Goal: Connect with others: Participate in discussion

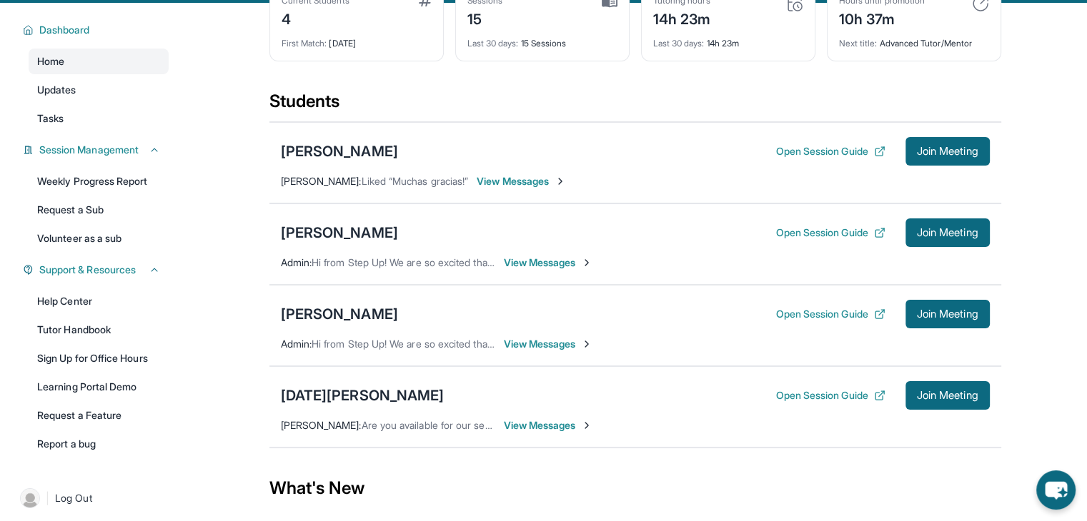
scroll to position [108, 0]
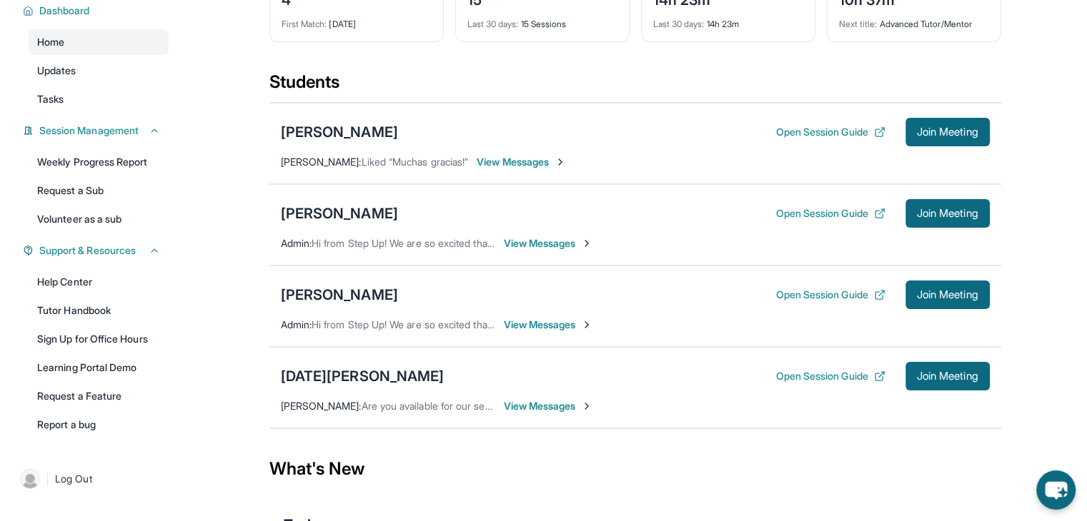
click at [552, 332] on span "View Messages" at bounding box center [548, 325] width 89 height 14
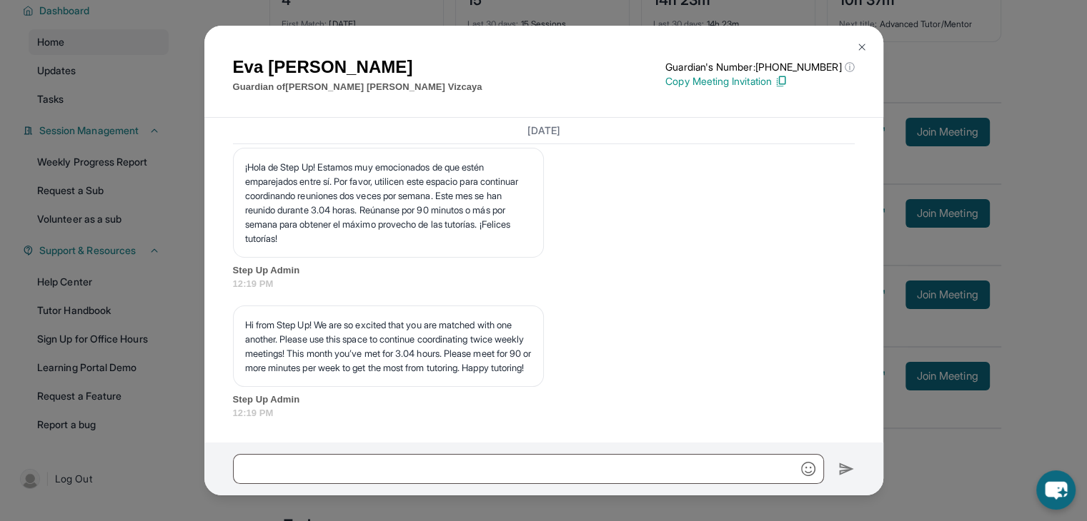
scroll to position [5697, 0]
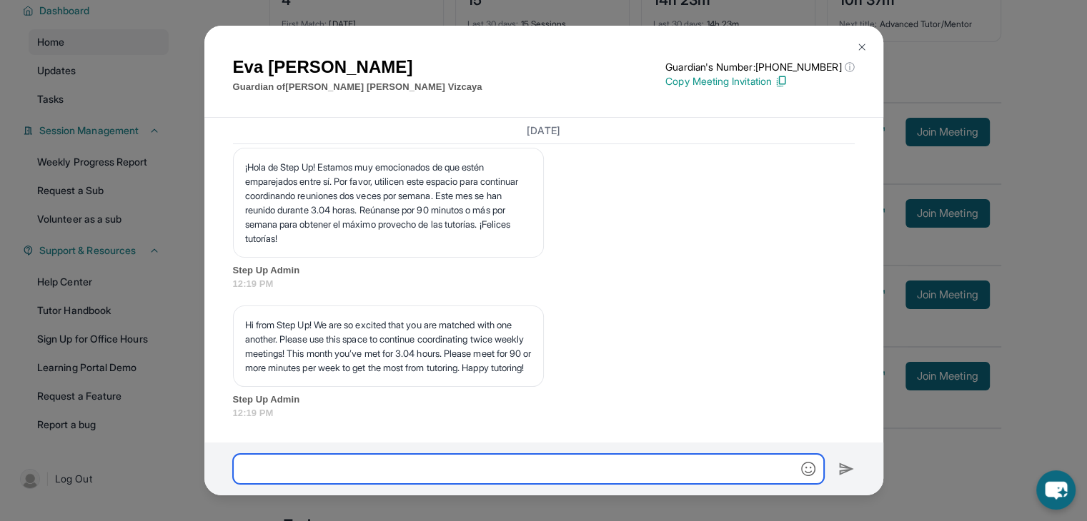
click at [379, 467] on input "text" at bounding box center [528, 469] width 591 height 30
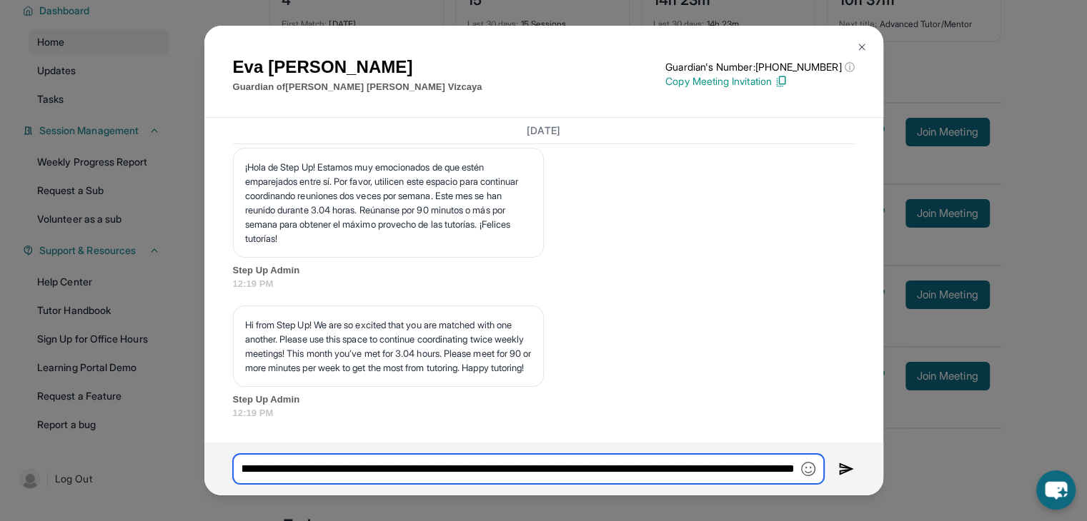
scroll to position [0, 597]
type input "**********"
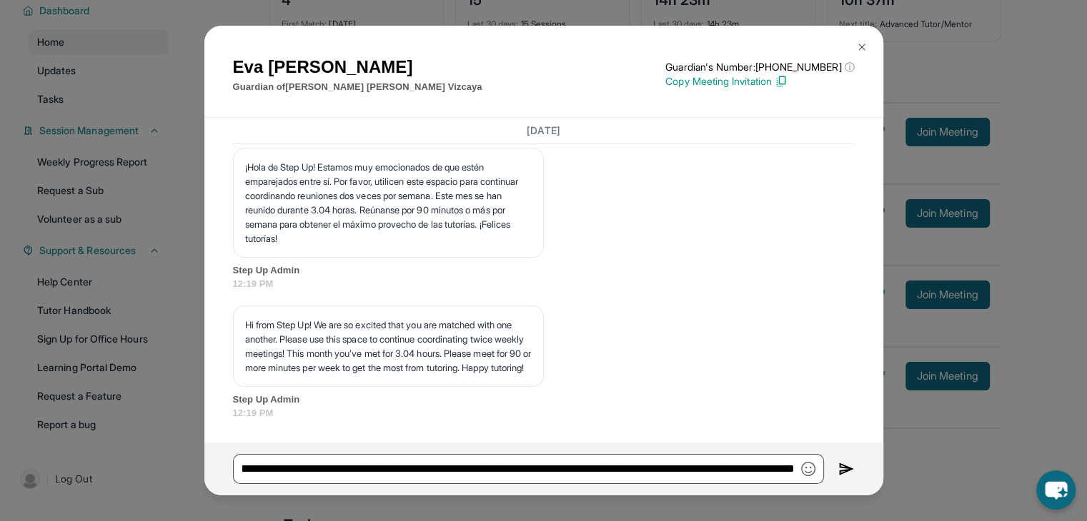
scroll to position [0, 0]
click at [846, 474] on img at bounding box center [846, 469] width 16 height 17
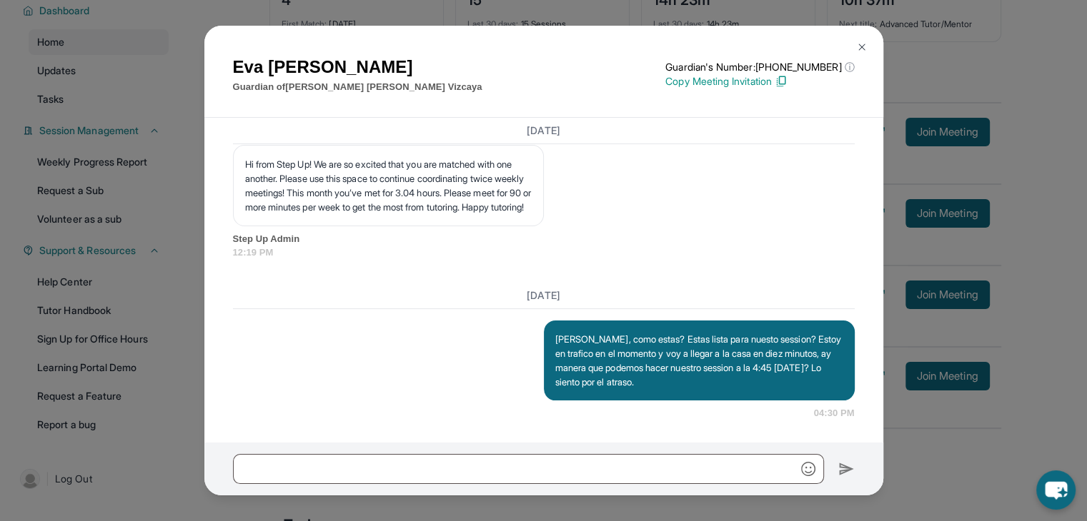
scroll to position [5857, 0]
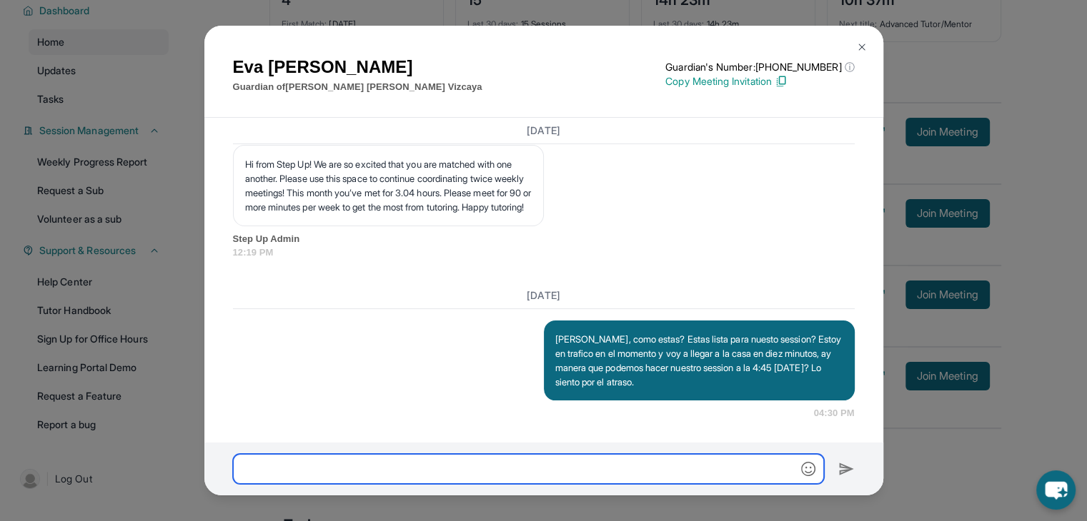
click at [587, 455] on input "text" at bounding box center [528, 469] width 591 height 30
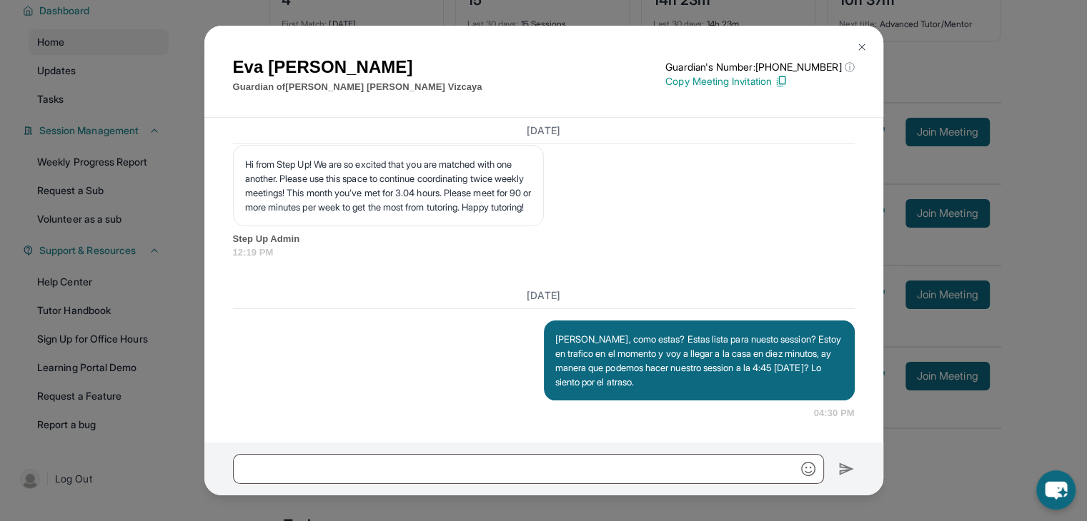
click at [858, 52] on img at bounding box center [861, 46] width 11 height 11
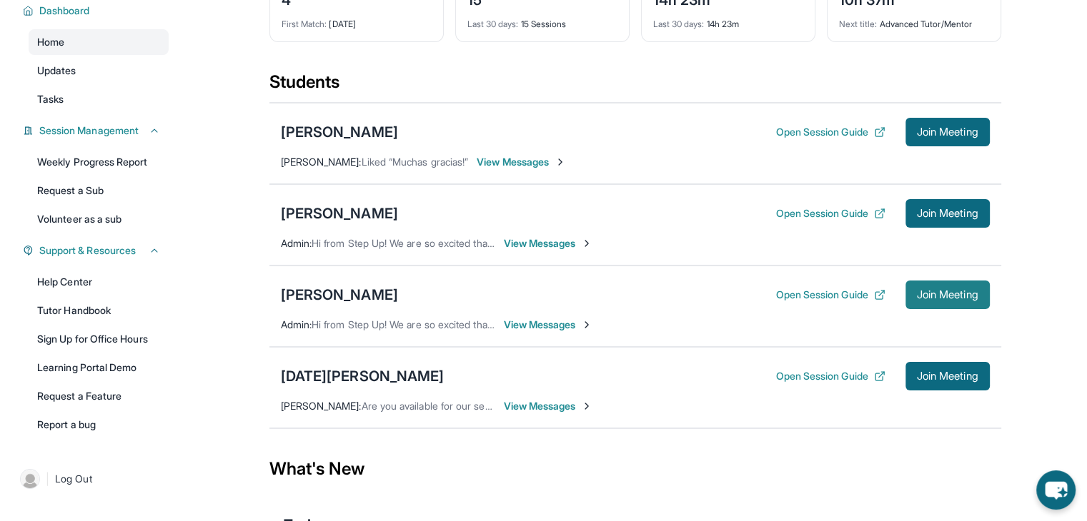
click at [946, 299] on span "Join Meeting" at bounding box center [947, 295] width 61 height 9
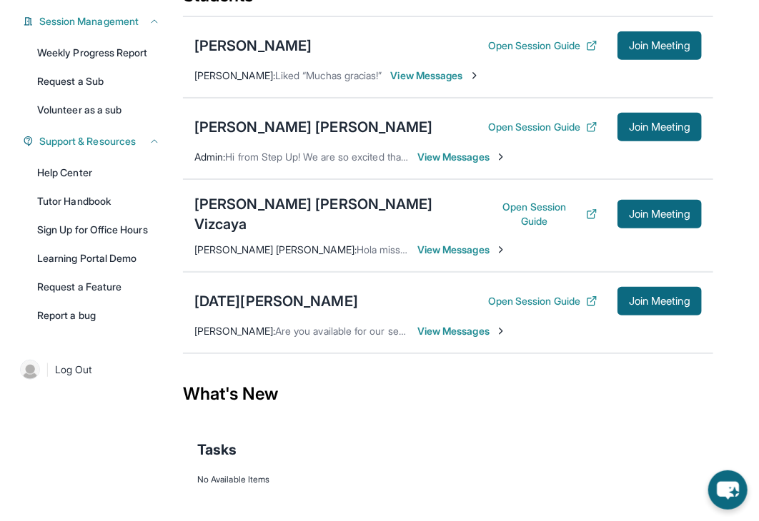
scroll to position [228, 0]
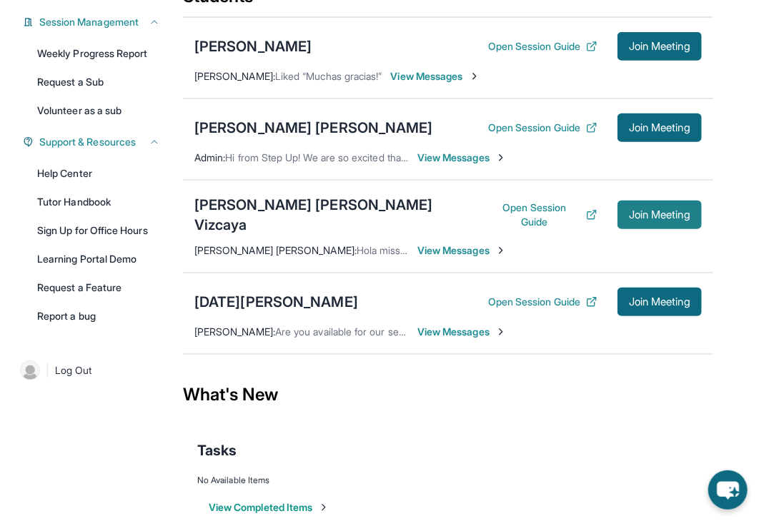
click at [678, 215] on button "Join Meeting" at bounding box center [659, 215] width 84 height 29
